Goal: Information Seeking & Learning: Learn about a topic

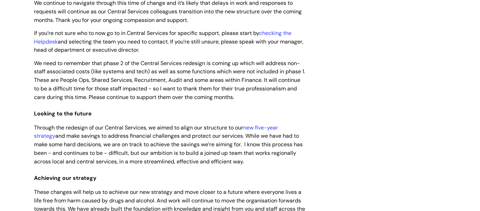
scroll to position [247, 0]
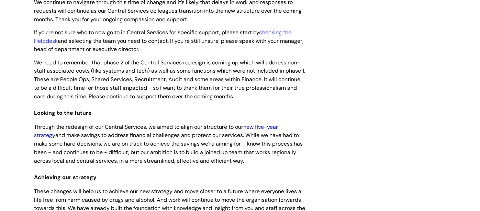
click at [265, 128] on link "new five-year strategy" at bounding box center [156, 132] width 244 height 16
